Goal: Browse casually

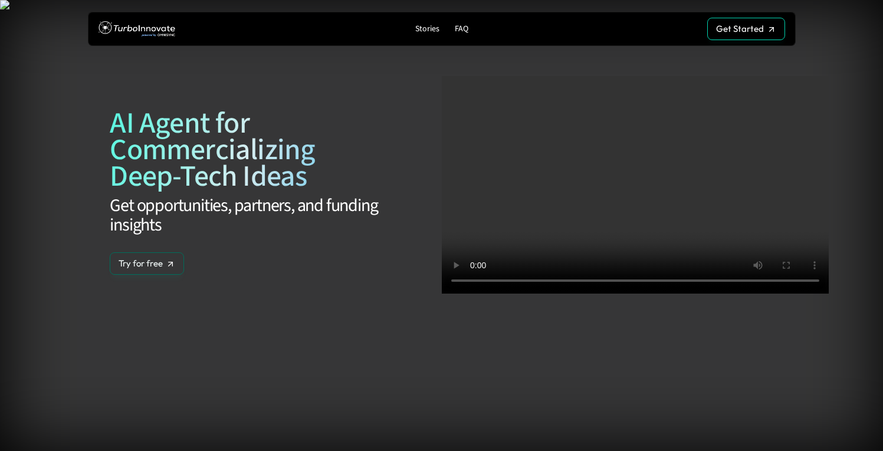
scroll to position [97, 0]
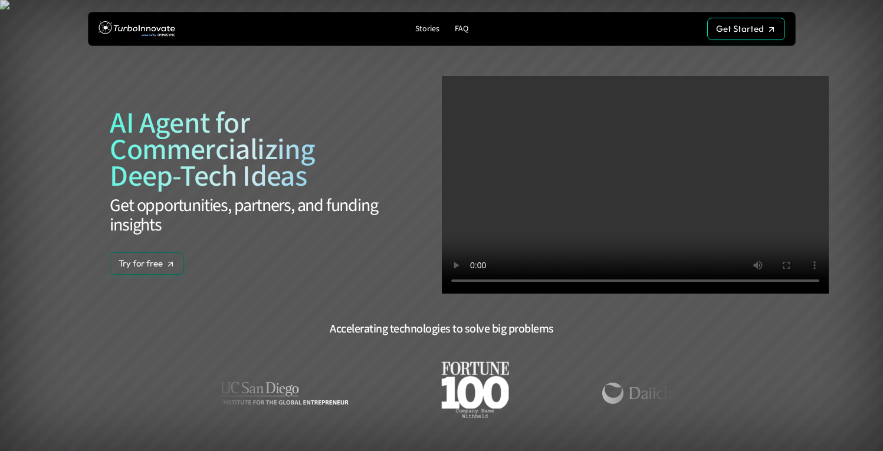
scroll to position [97, 0]
